Goal: Information Seeking & Learning: Learn about a topic

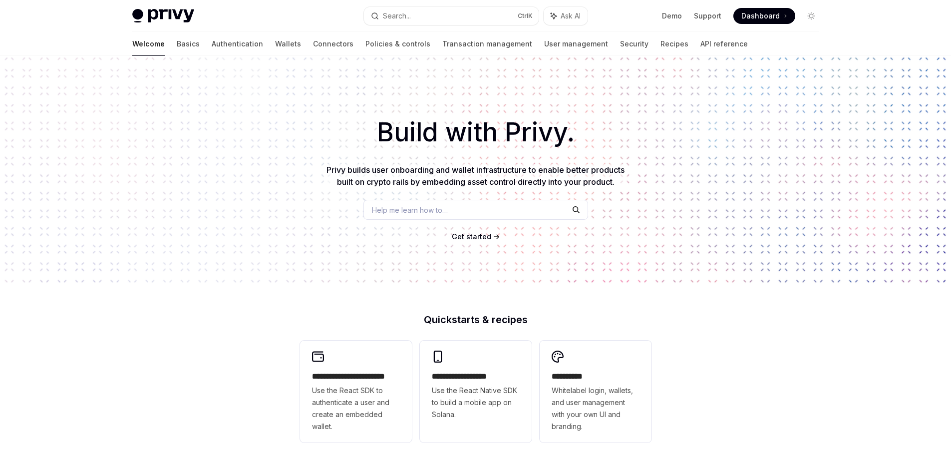
scroll to position [335, 0]
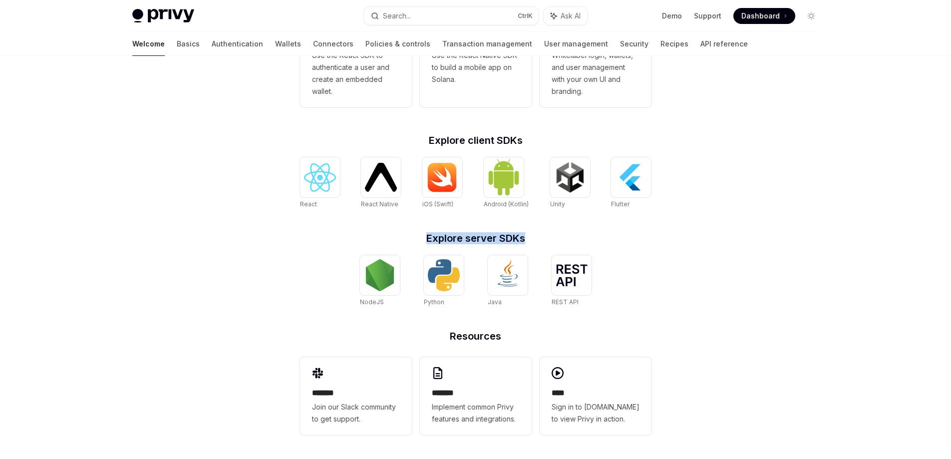
click at [561, 236] on h2 "Explore server SDKs" at bounding box center [476, 238] width 352 height 10
click at [309, 174] on img at bounding box center [320, 177] width 32 height 28
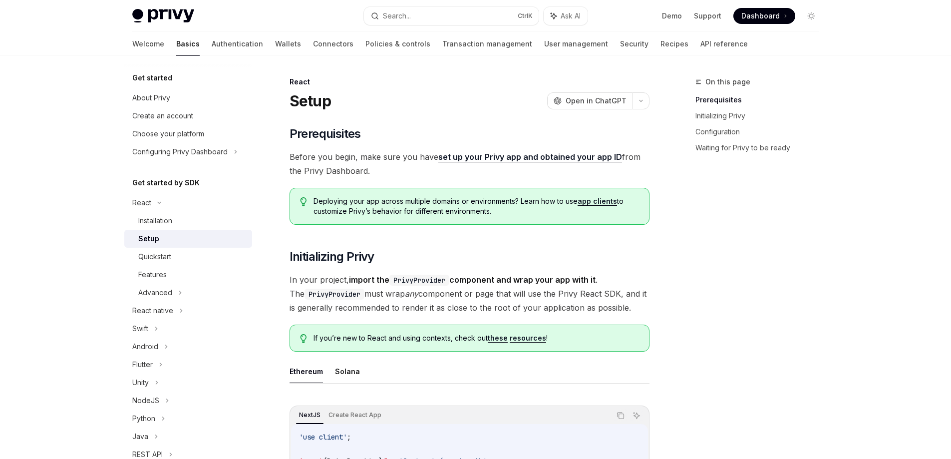
drag, startPoint x: 391, startPoint y: 168, endPoint x: 438, endPoint y: 168, distance: 46.9
click at [438, 168] on span "Before you begin, make sure you have set up your Privy app and obtained your ap…" at bounding box center [470, 164] width 360 height 28
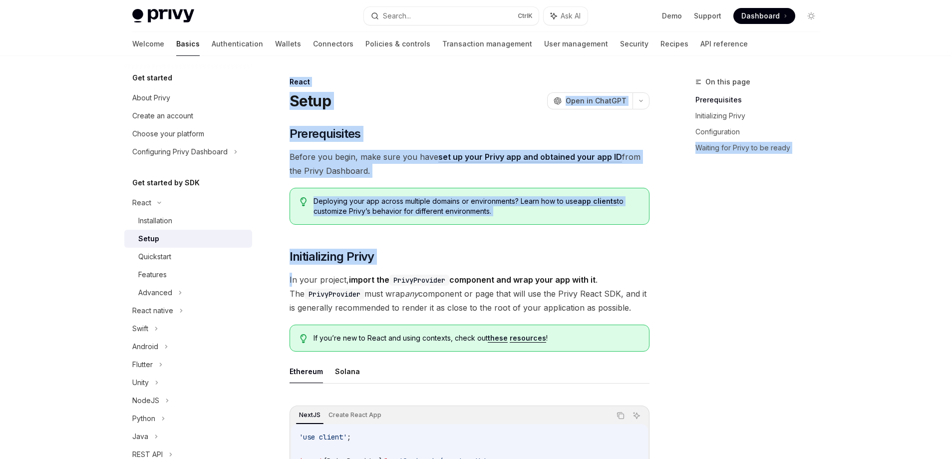
drag, startPoint x: 292, startPoint y: 286, endPoint x: 669, endPoint y: 302, distance: 376.8
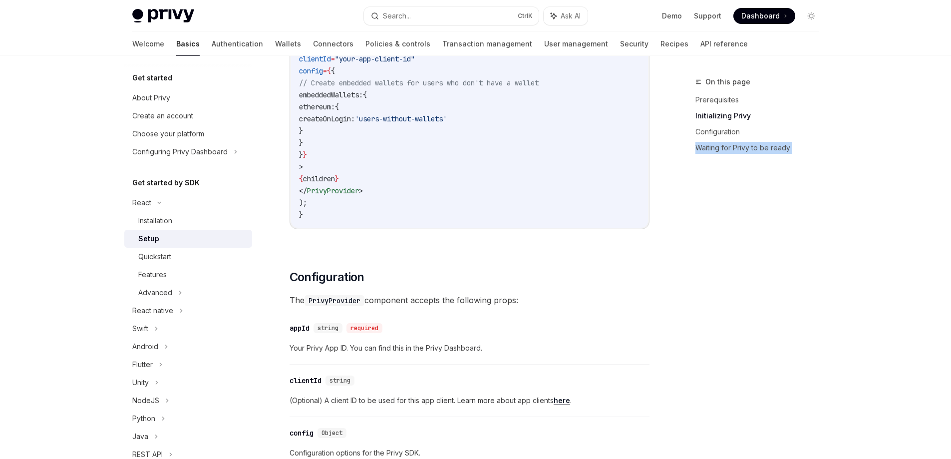
scroll to position [499, 0]
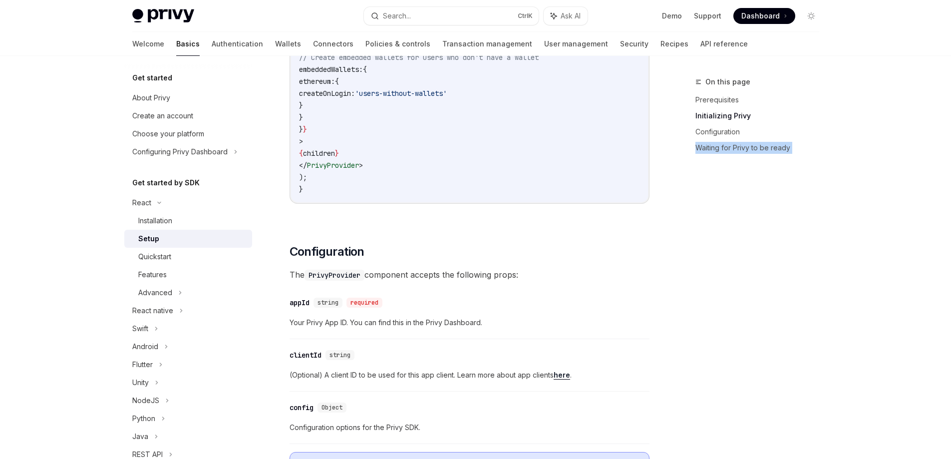
drag, startPoint x: 289, startPoint y: 276, endPoint x: 593, endPoint y: 273, distance: 304.1
click at [593, 273] on span "The PrivyProvider component accepts the following props:" at bounding box center [470, 275] width 360 height 14
click at [468, 273] on span "The PrivyProvider component accepts the following props:" at bounding box center [470, 275] width 360 height 14
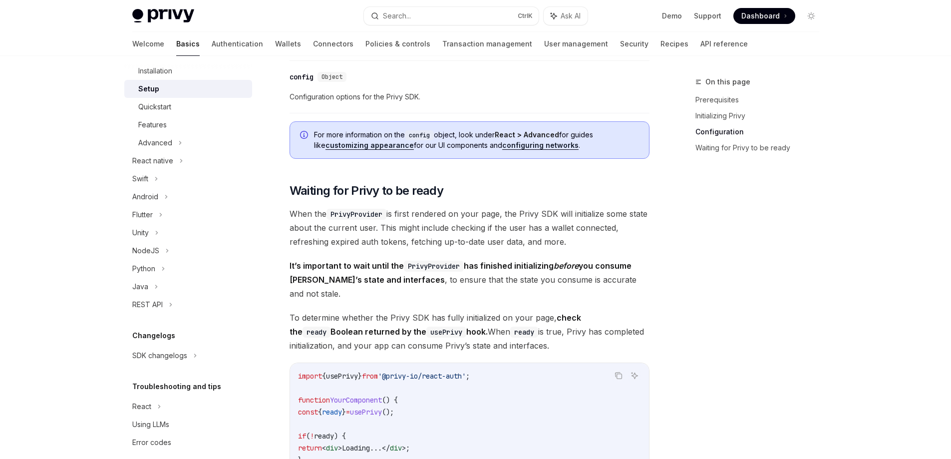
scroll to position [849, 0]
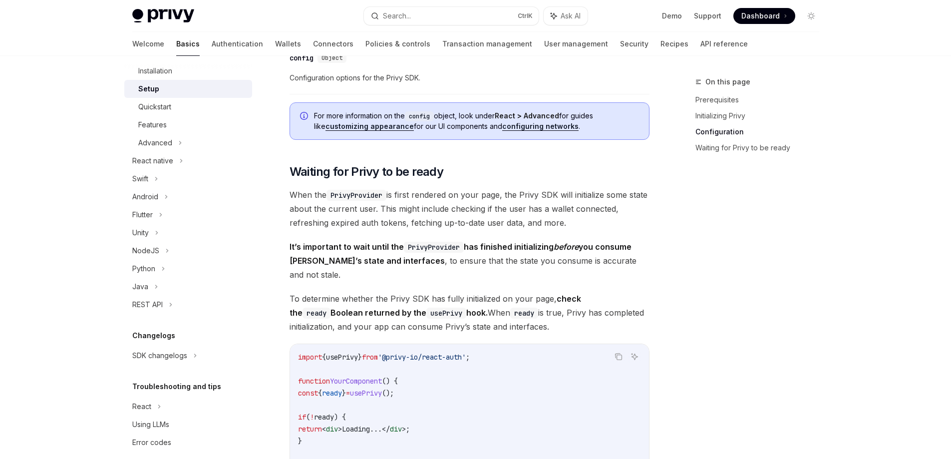
drag, startPoint x: 293, startPoint y: 194, endPoint x: 606, endPoint y: 220, distance: 314.1
click at [606, 220] on div "React Setup OpenAI Open in ChatGPT OpenAI Open in ChatGPT ​ Prerequisites Befor…" at bounding box center [375, 55] width 551 height 1657
click at [606, 220] on span "When the PrivyProvider is first rendered on your page, the Privy SDK will initi…" at bounding box center [470, 209] width 360 height 42
drag, startPoint x: 596, startPoint y: 218, endPoint x: 584, endPoint y: 222, distance: 12.3
click at [584, 222] on span "When the PrivyProvider is first rendered on your page, the Privy SDK will initi…" at bounding box center [470, 209] width 360 height 42
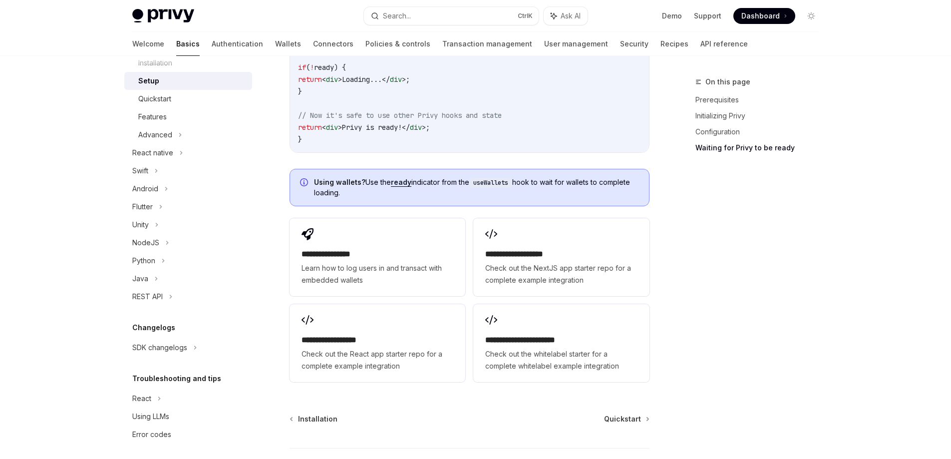
scroll to position [162, 0]
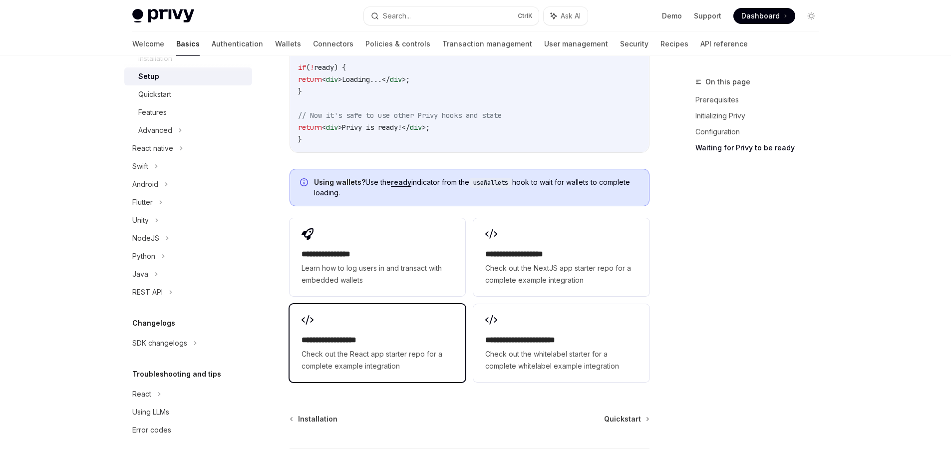
click at [336, 334] on div "**********" at bounding box center [378, 353] width 152 height 38
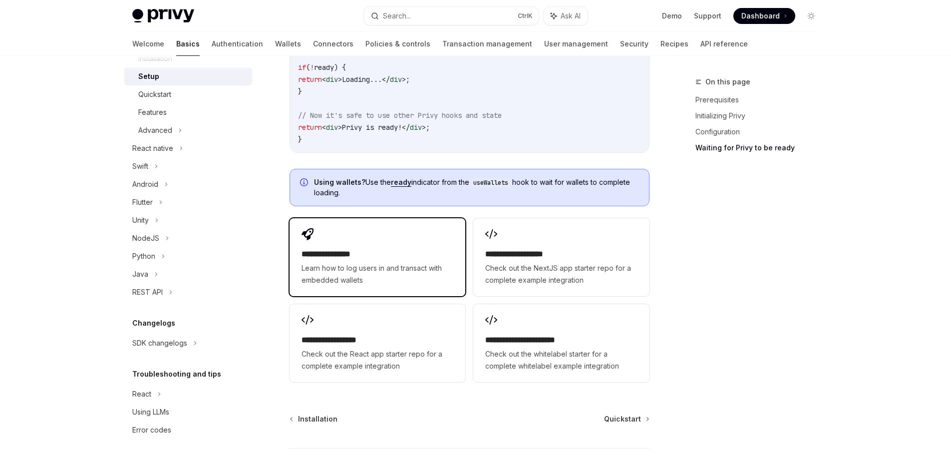
click at [318, 230] on div "**********" at bounding box center [378, 257] width 176 height 78
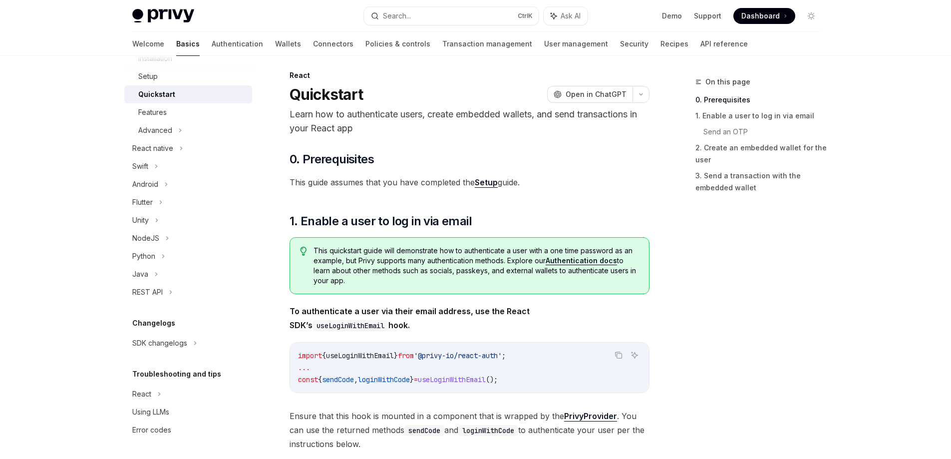
scroll to position [50, 0]
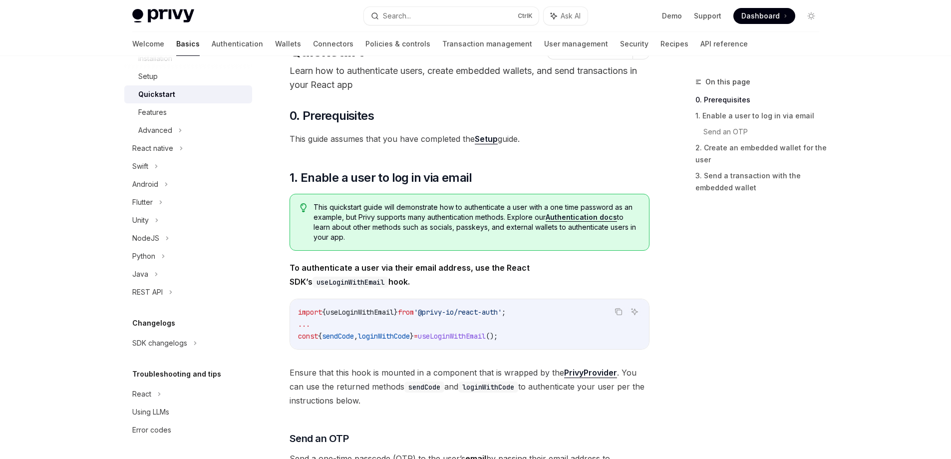
drag, startPoint x: 300, startPoint y: 268, endPoint x: 338, endPoint y: 280, distance: 39.8
click at [338, 280] on span "To authenticate a user via their email address, use the React SDK’s useLoginWit…" at bounding box center [470, 275] width 360 height 28
drag, startPoint x: 331, startPoint y: 279, endPoint x: 346, endPoint y: 278, distance: 15.5
click at [346, 278] on span "To authenticate a user via their email address, use the React SDK’s useLoginWit…" at bounding box center [470, 275] width 360 height 28
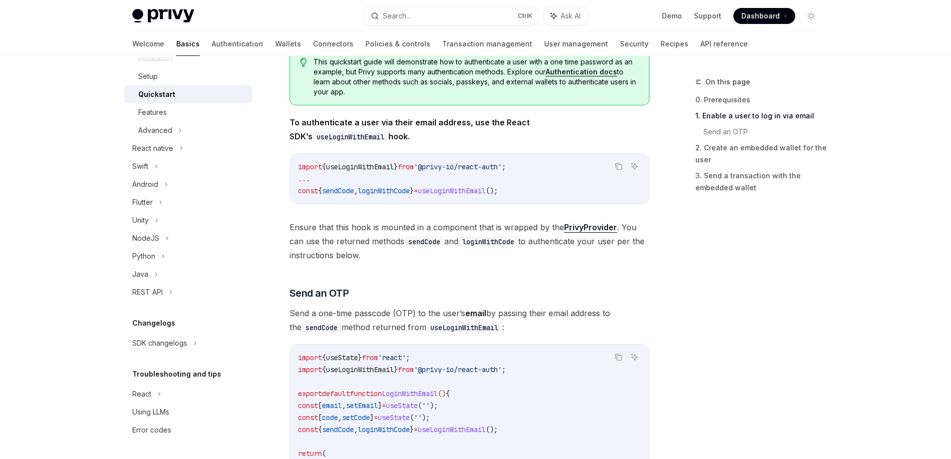
scroll to position [300, 0]
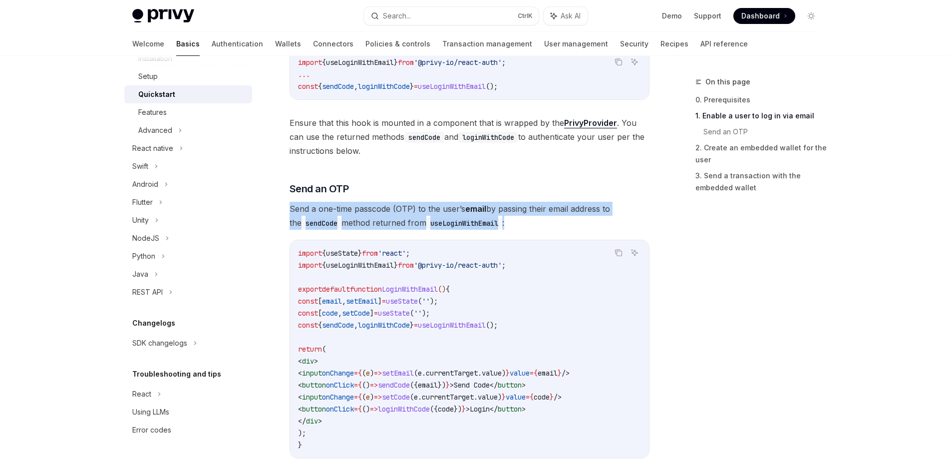
drag, startPoint x: 288, startPoint y: 204, endPoint x: 565, endPoint y: 223, distance: 277.7
click at [565, 223] on div "React Quickstart OpenAI Open in ChatGPT Learn how to authenticate users, create…" at bounding box center [375, 462] width 551 height 1372
click at [556, 223] on span "Send a one-time passcode (OTP) to the user’s email by passing their email addre…" at bounding box center [470, 216] width 360 height 28
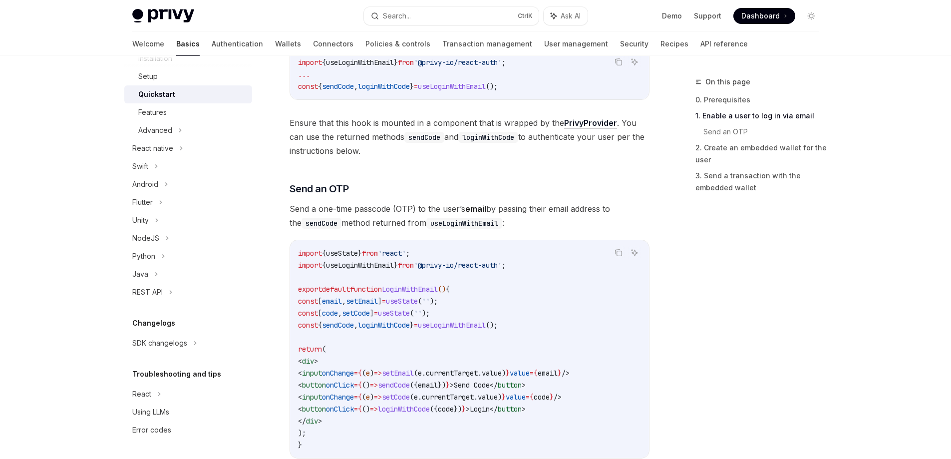
drag, startPoint x: 537, startPoint y: 223, endPoint x: 521, endPoint y: 225, distance: 15.7
click at [521, 225] on span "Send a one-time passcode (OTP) to the user’s email by passing their email addre…" at bounding box center [470, 216] width 360 height 28
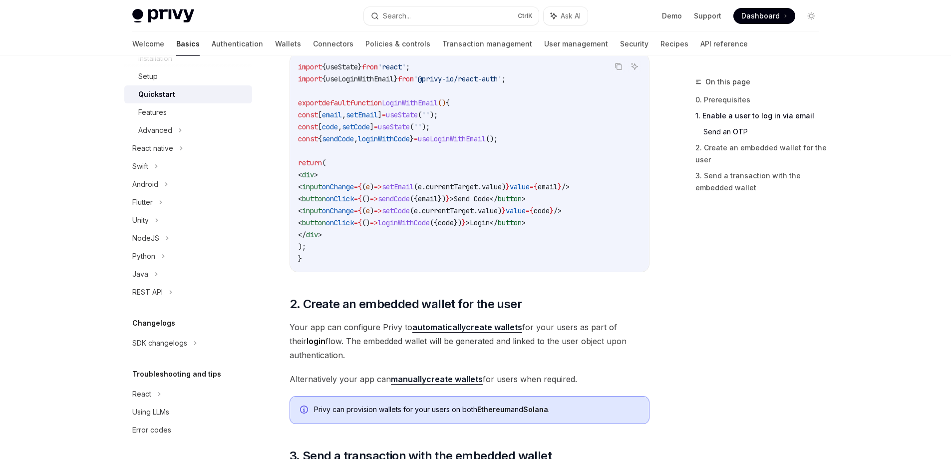
scroll to position [649, 0]
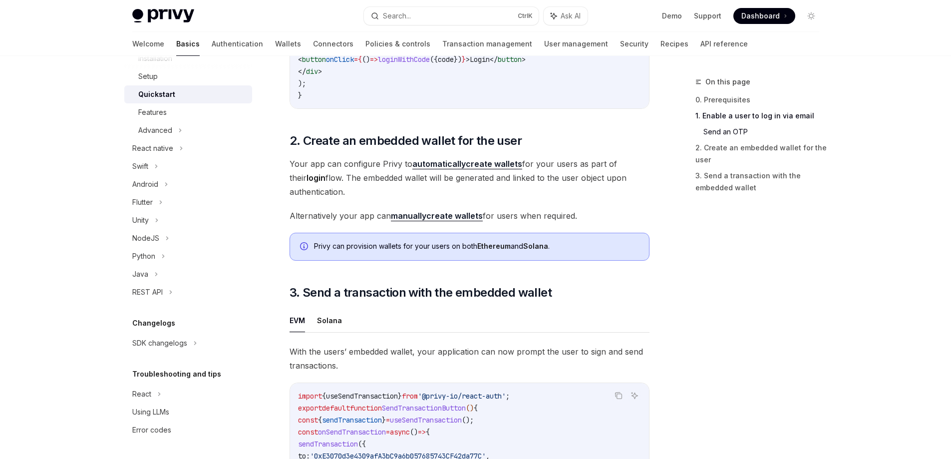
drag, startPoint x: 542, startPoint y: 165, endPoint x: 353, endPoint y: 196, distance: 192.2
click at [353, 196] on span "Your app can configure Privy to automatically create wallets for your users as …" at bounding box center [470, 178] width 360 height 42
drag, startPoint x: 298, startPoint y: 197, endPoint x: 311, endPoint y: 226, distance: 31.9
click at [365, 195] on span "Your app can configure Privy to automatically create wallets for your users as …" at bounding box center [470, 178] width 360 height 42
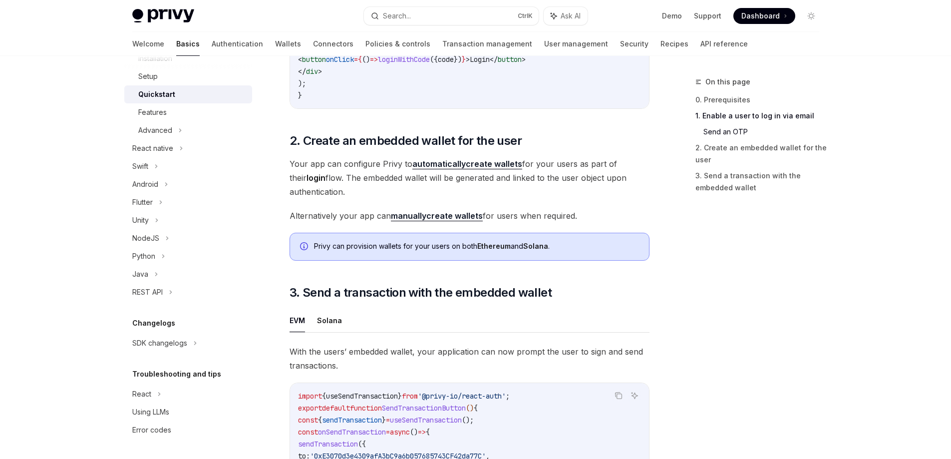
drag, startPoint x: 292, startPoint y: 222, endPoint x: 610, endPoint y: 221, distance: 318.0
click at [610, 221] on span "Alternatively your app can manually create wallets for users when required." at bounding box center [470, 216] width 360 height 14
click at [550, 221] on span "Alternatively your app can manually create wallets for users when required." at bounding box center [470, 216] width 360 height 14
drag, startPoint x: 316, startPoint y: 251, endPoint x: 624, endPoint y: 249, distance: 308.6
click at [624, 249] on div "Privy can provision wallets for your users on both Ethereum and Solana ." at bounding box center [476, 246] width 325 height 11
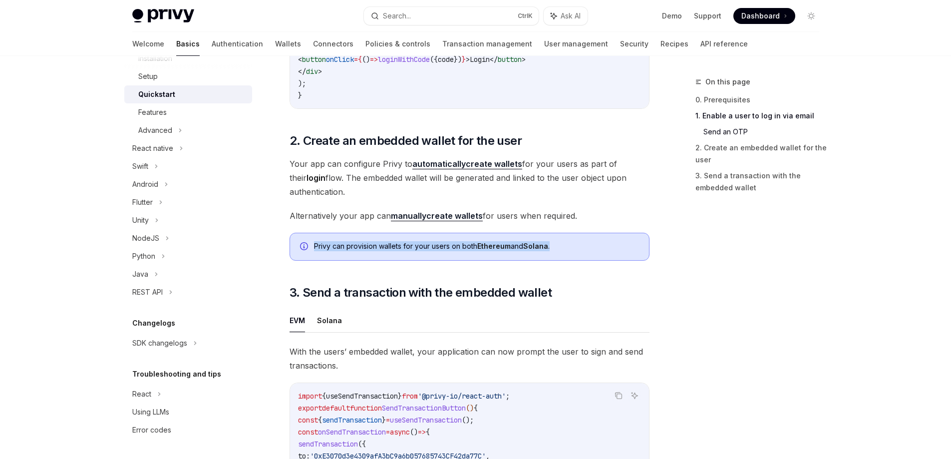
click at [597, 251] on div "Privy can provision wallets for your users on both Ethereum and Solana ." at bounding box center [476, 246] width 325 height 11
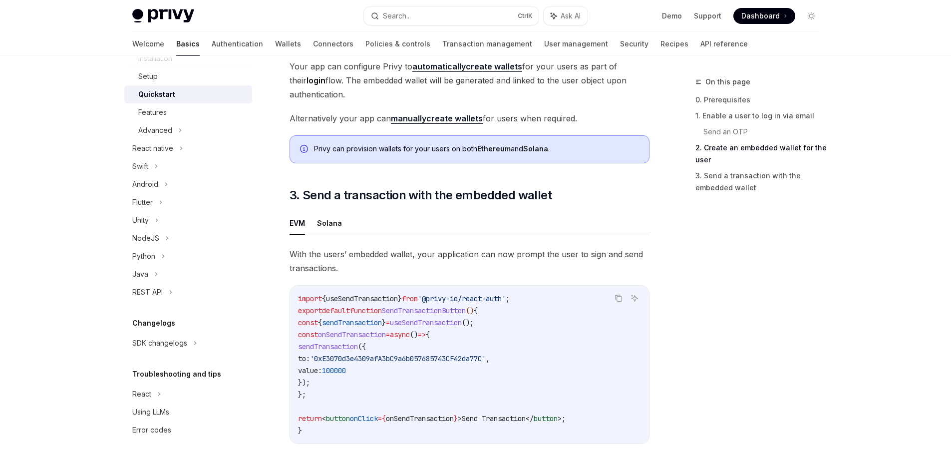
scroll to position [749, 0]
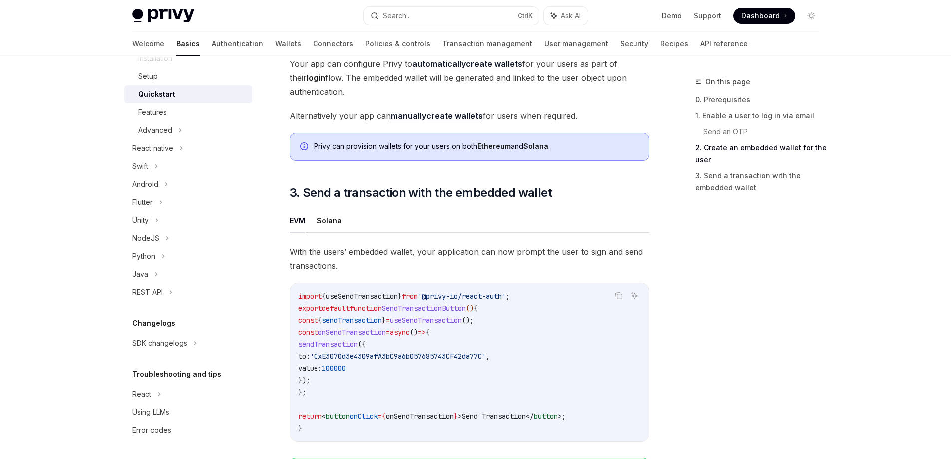
drag, startPoint x: 347, startPoint y: 269, endPoint x: 363, endPoint y: 266, distance: 16.2
click at [363, 266] on span "With the users’ embedded wallet, your application can now prompt the user to si…" at bounding box center [470, 259] width 360 height 28
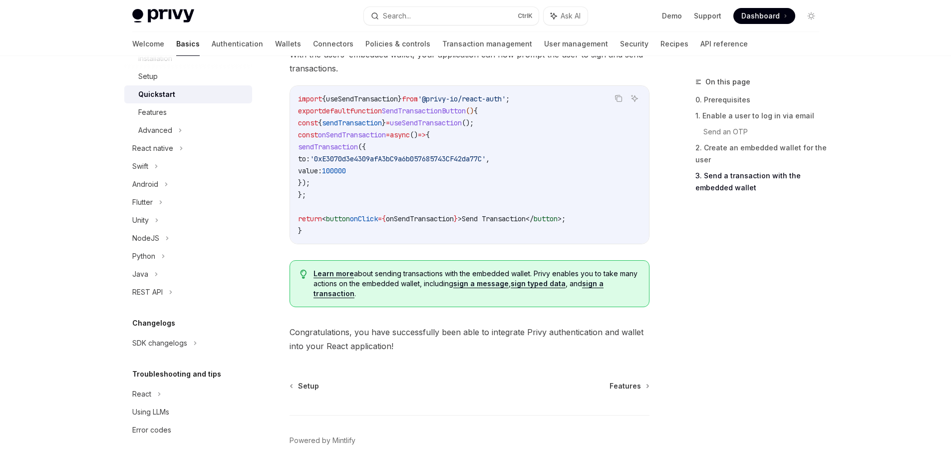
scroll to position [993, 0]
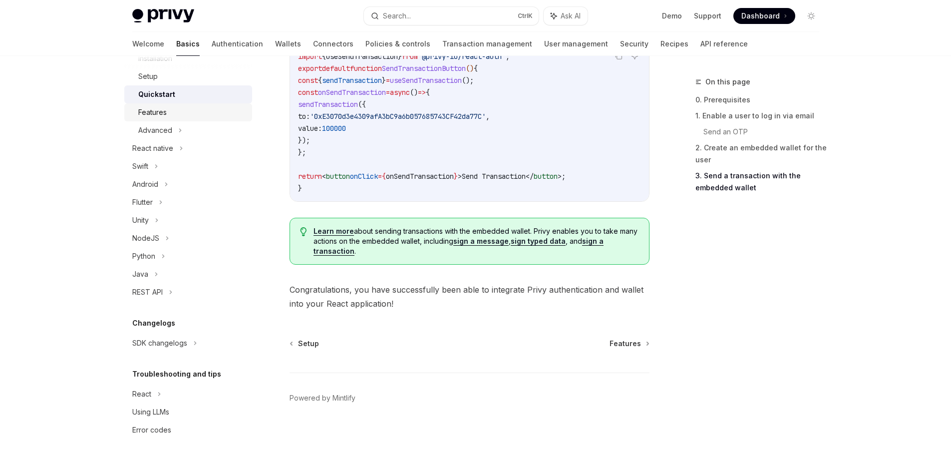
click at [161, 111] on div "Features" at bounding box center [152, 112] width 28 height 12
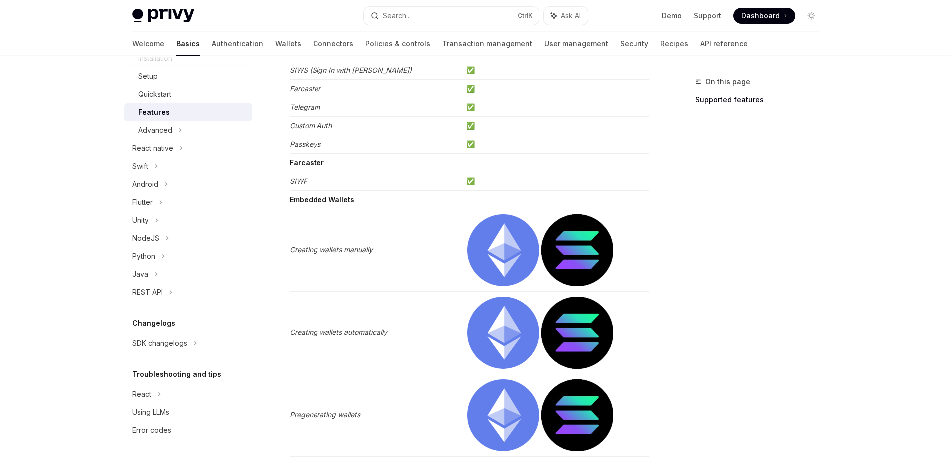
scroll to position [200, 0]
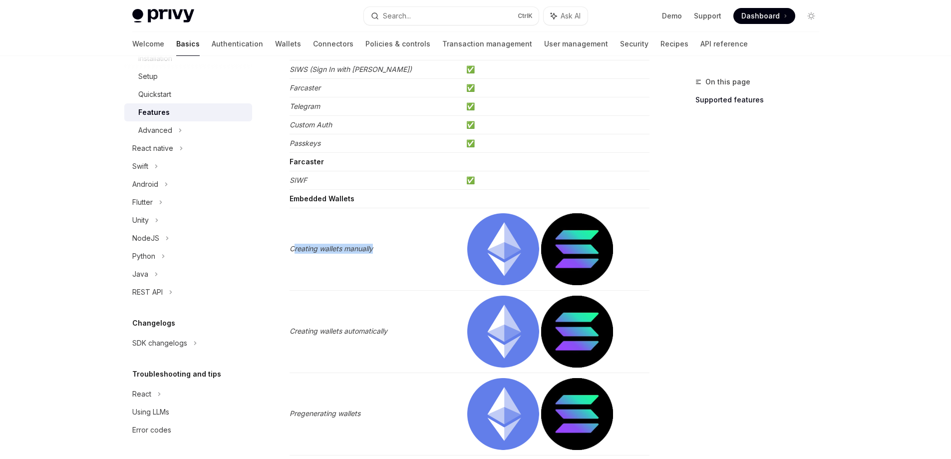
drag, startPoint x: 293, startPoint y: 246, endPoint x: 387, endPoint y: 246, distance: 94.9
click at [387, 246] on td "Creating wallets manually" at bounding box center [376, 249] width 173 height 82
click at [316, 247] on em "Creating wallets manually" at bounding box center [331, 248] width 83 height 8
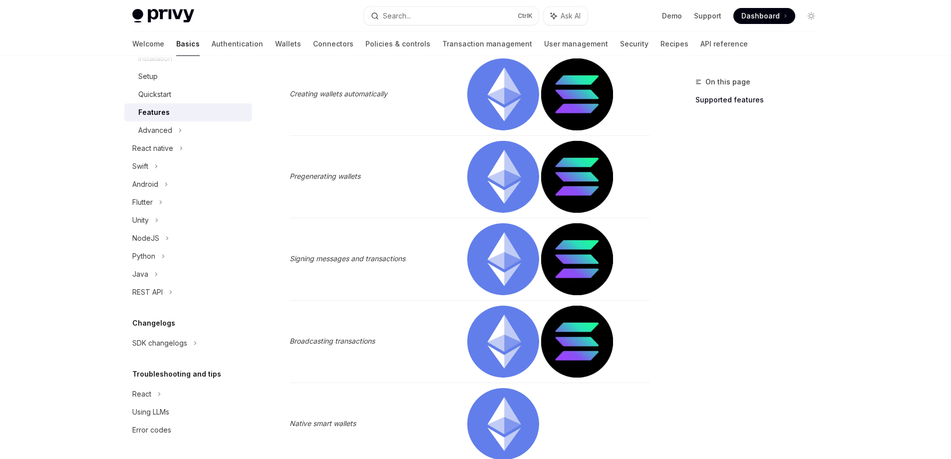
scroll to position [449, 0]
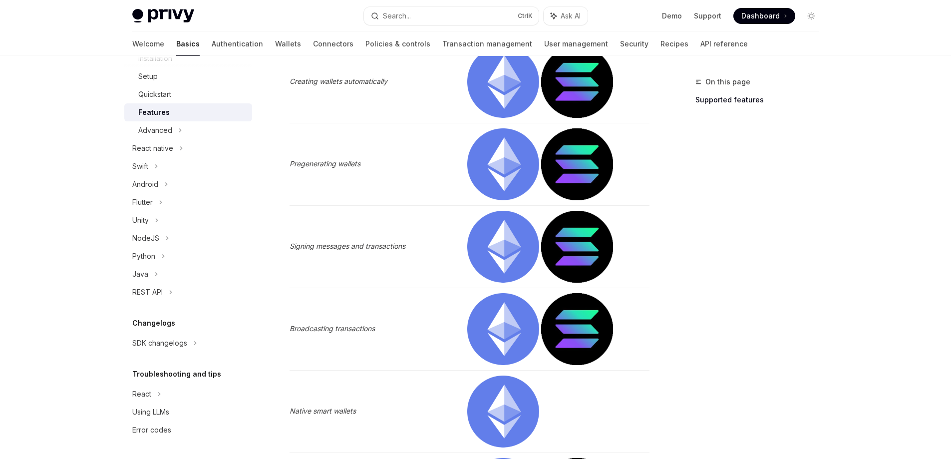
click at [325, 162] on em "Pregenerating wallets" at bounding box center [325, 163] width 71 height 8
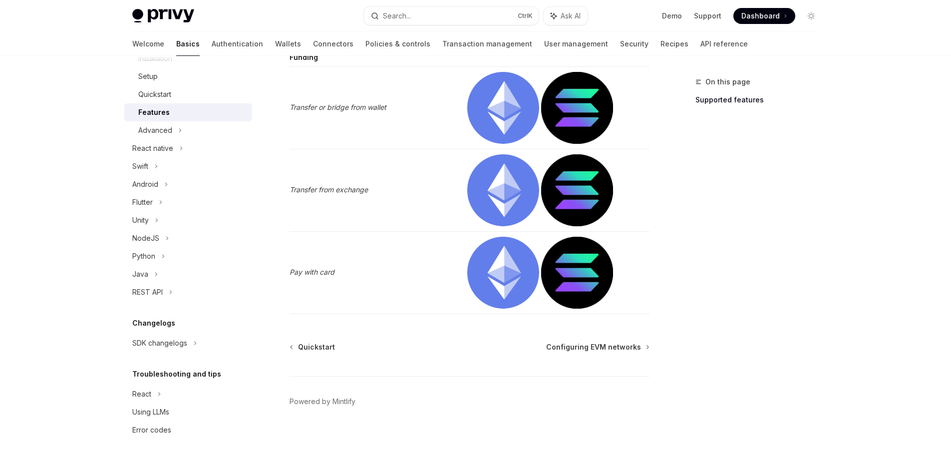
scroll to position [2112, 0]
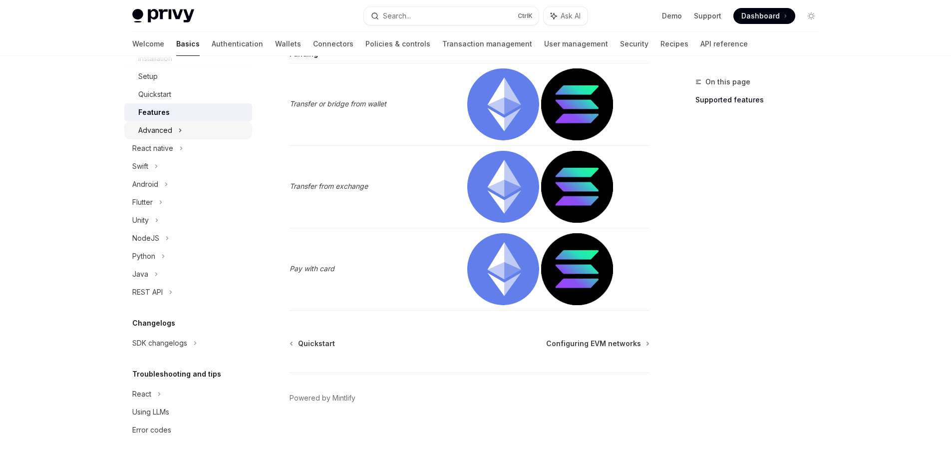
click at [181, 129] on icon at bounding box center [180, 130] width 4 height 12
type textarea "*"
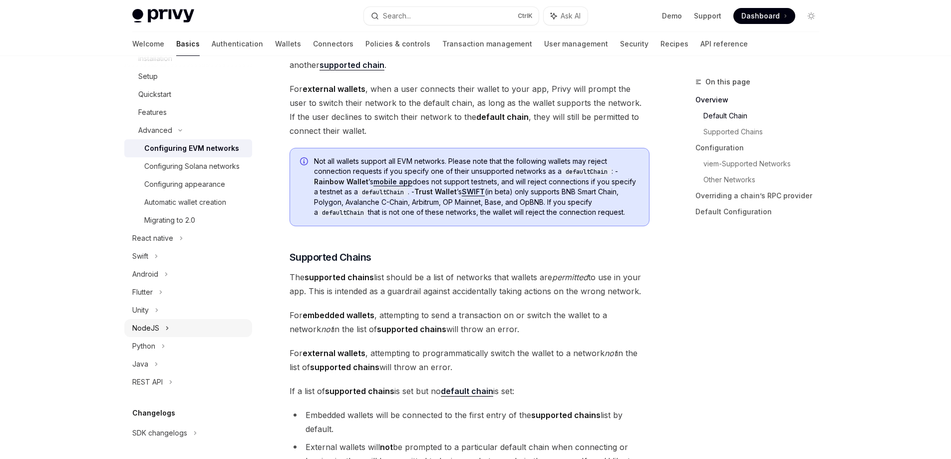
scroll to position [449, 0]
